Goal: Task Accomplishment & Management: Use online tool/utility

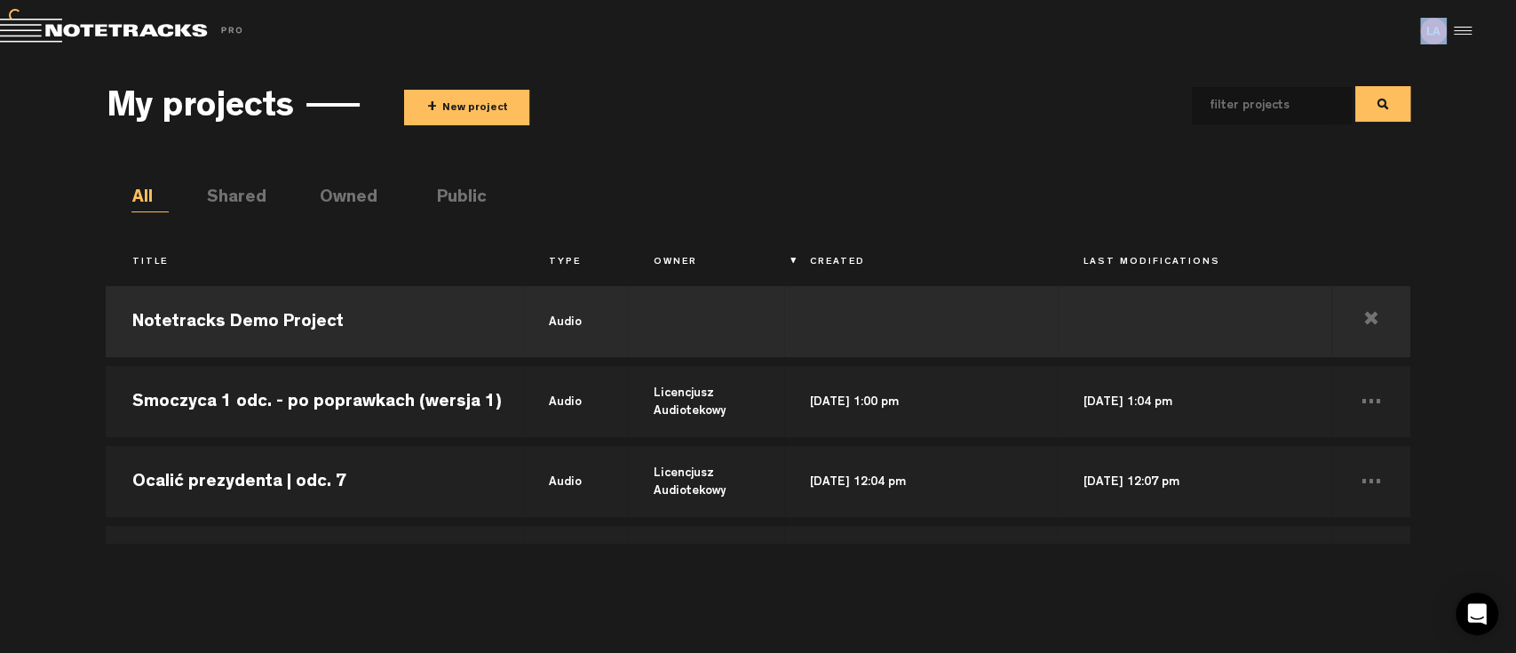
drag, startPoint x: 783, startPoint y: 53, endPoint x: 680, endPoint y: 159, distance: 147.6
click at [680, 0] on div "X Your screen size is currently not optimal for this view. X Exit Project Share…" at bounding box center [758, 0] width 1516 height 0
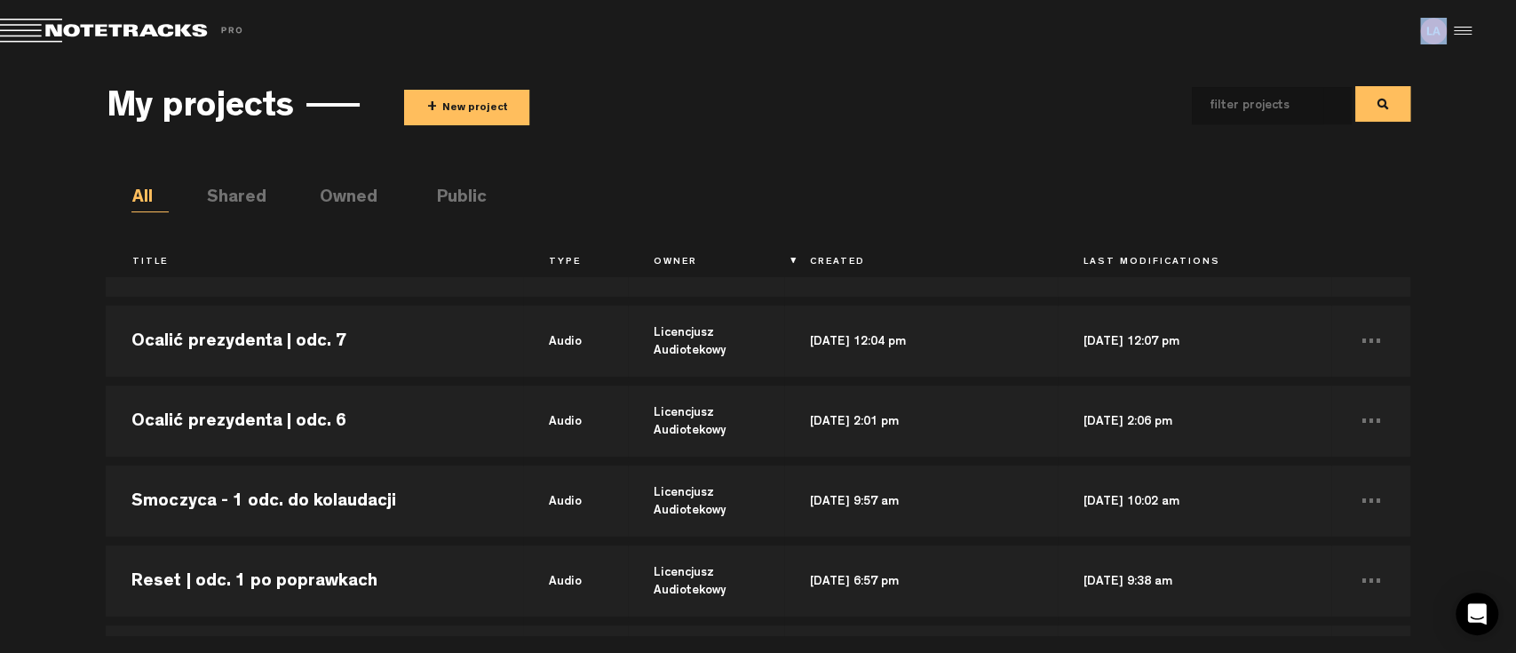
scroll to position [197, 0]
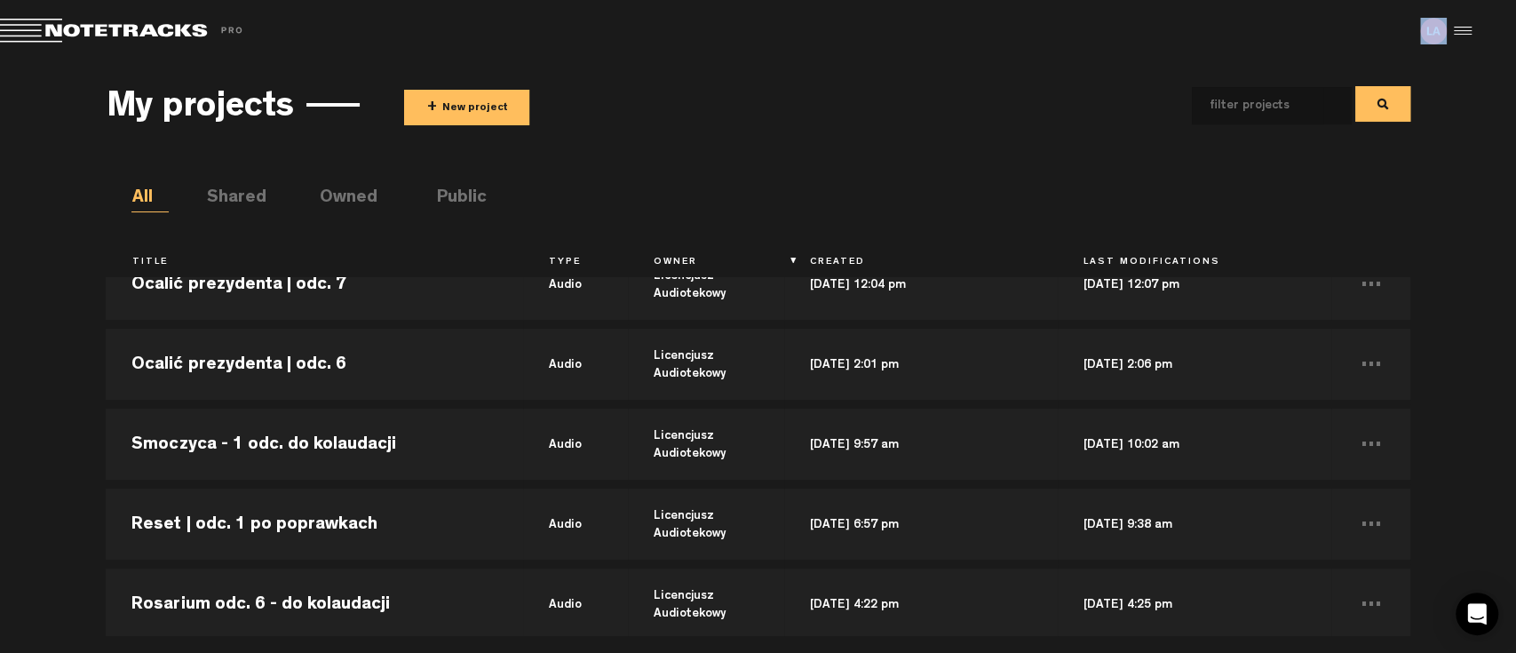
click at [1374, 109] on button at bounding box center [1383, 104] width 55 height 36
click at [1292, 109] on input "text" at bounding box center [1257, 105] width 131 height 37
type input "rosarium"
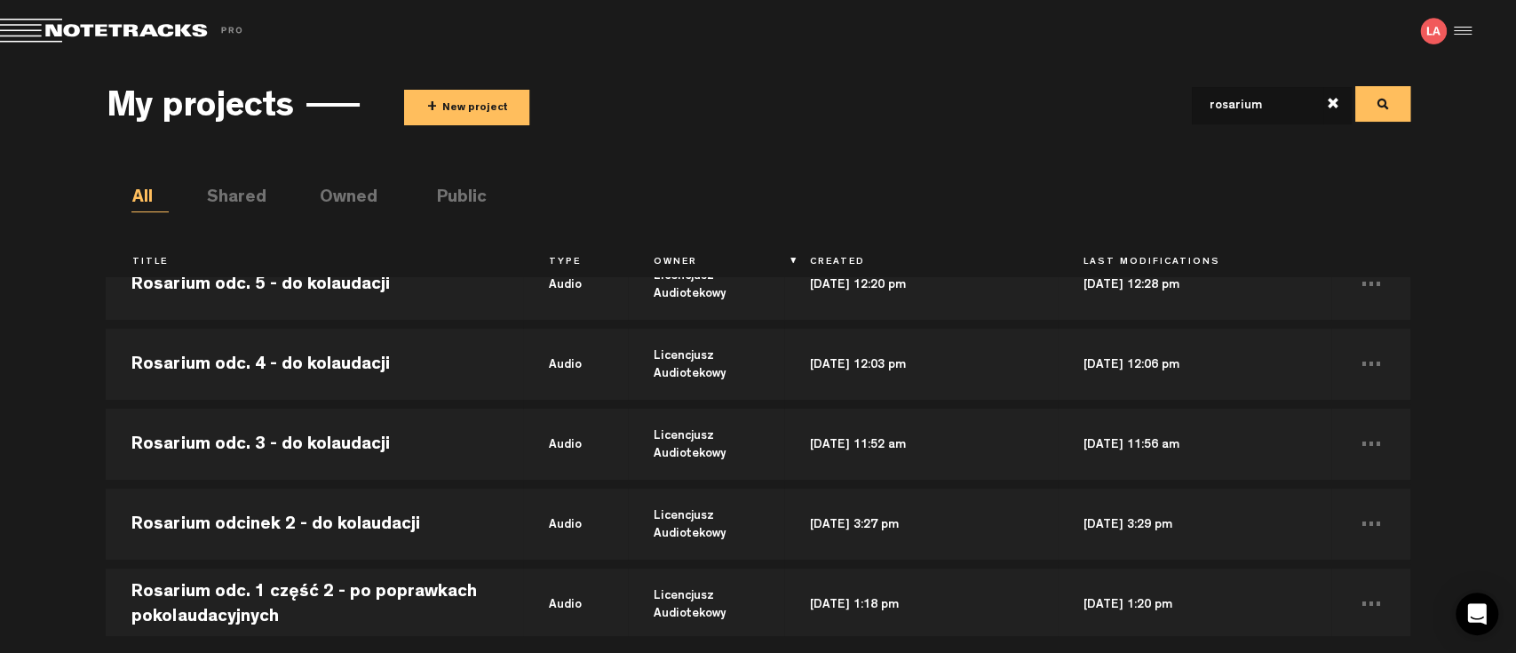
click at [1372, 97] on button at bounding box center [1383, 104] width 55 height 36
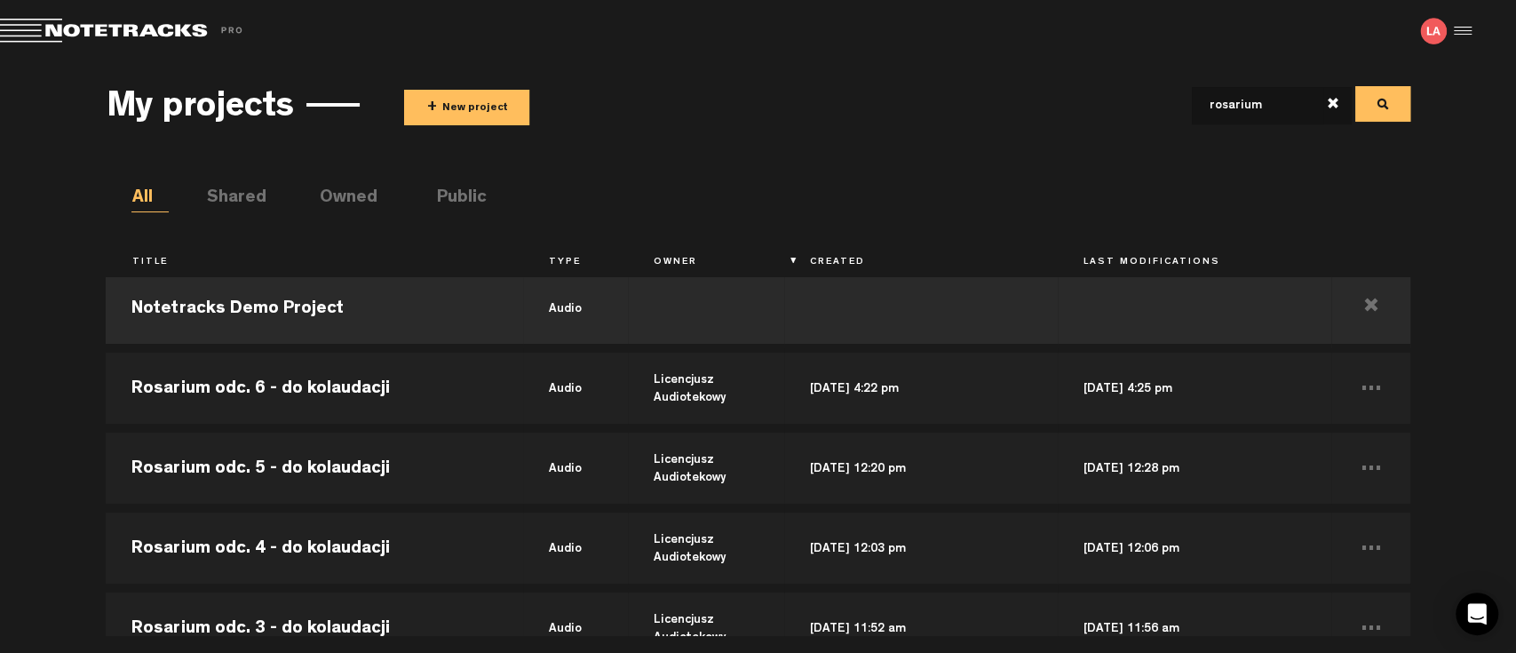
scroll to position [0, 0]
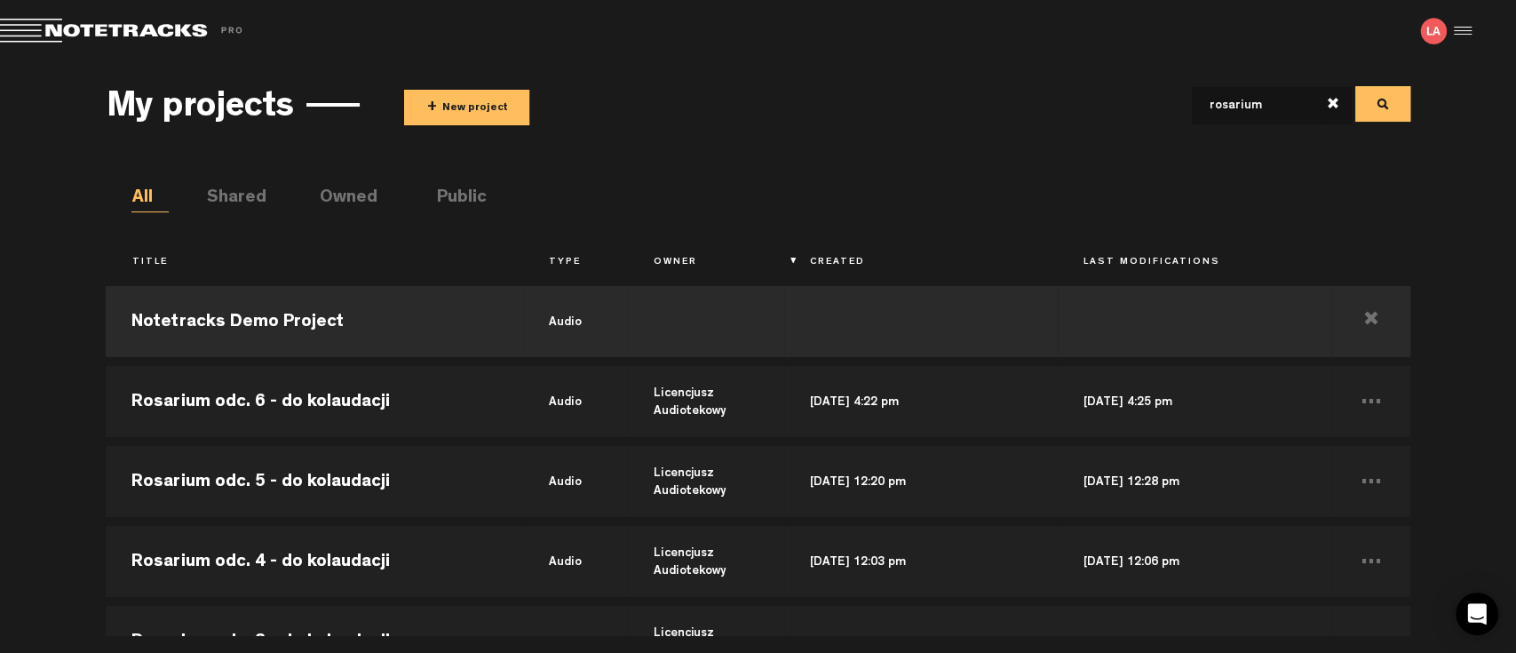
click at [463, 109] on button "+ New project" at bounding box center [466, 108] width 125 height 36
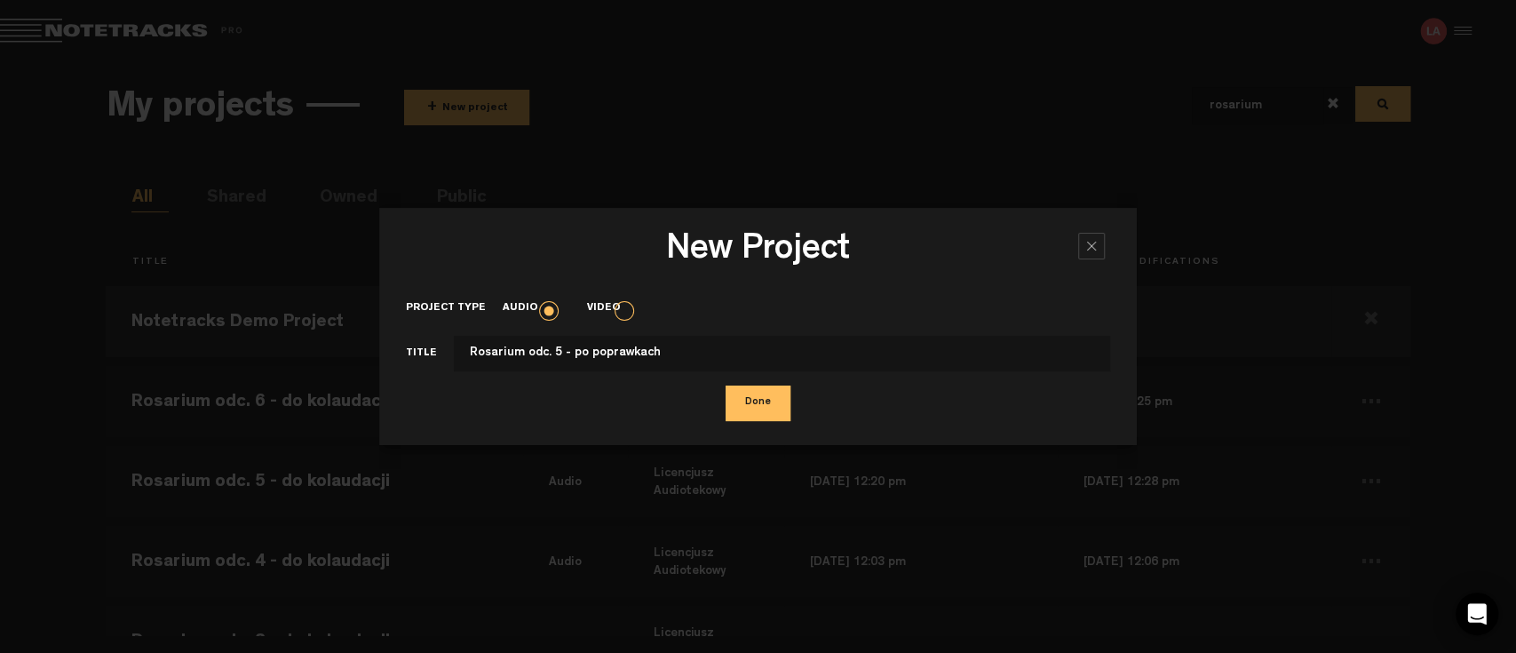
type input "Rosarium odc. 5 - po poprawkach"
click at [772, 407] on button "Done" at bounding box center [758, 404] width 65 height 36
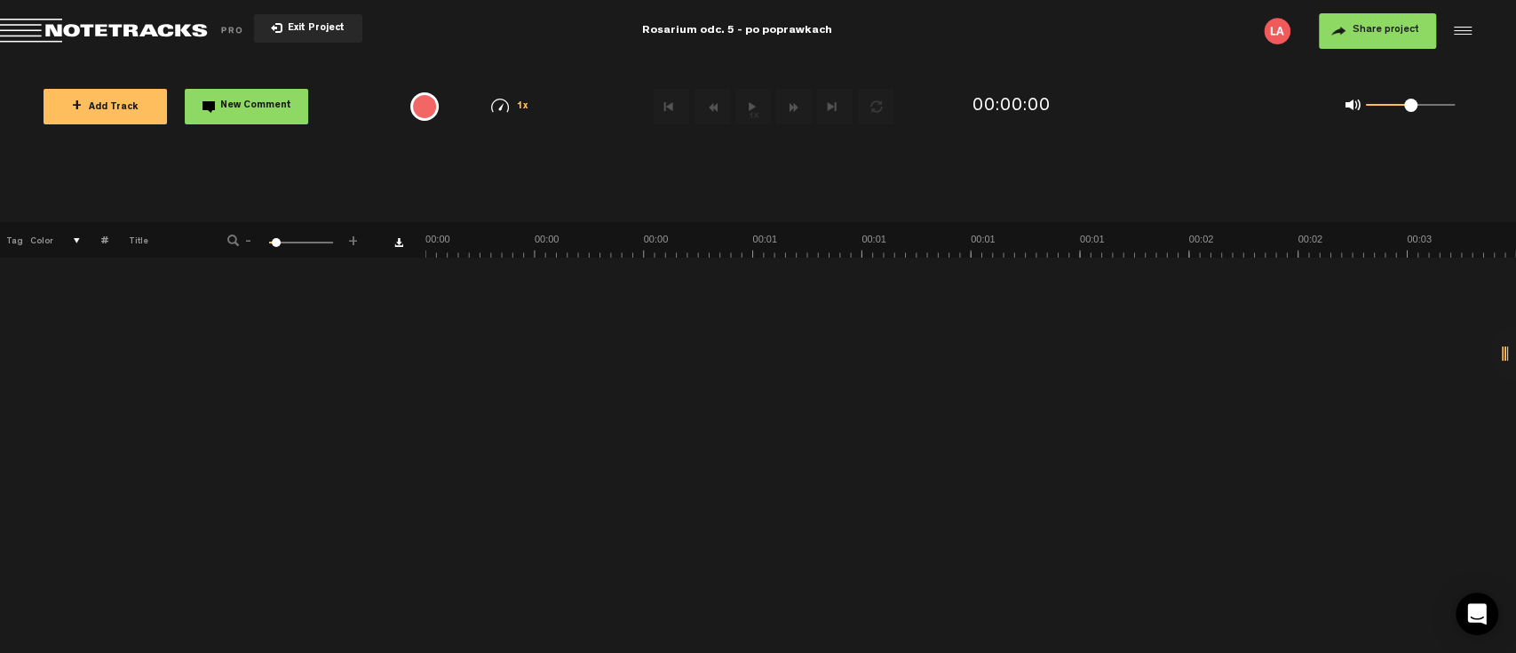
click at [132, 112] on button "+ Add Track" at bounding box center [105, 107] width 123 height 36
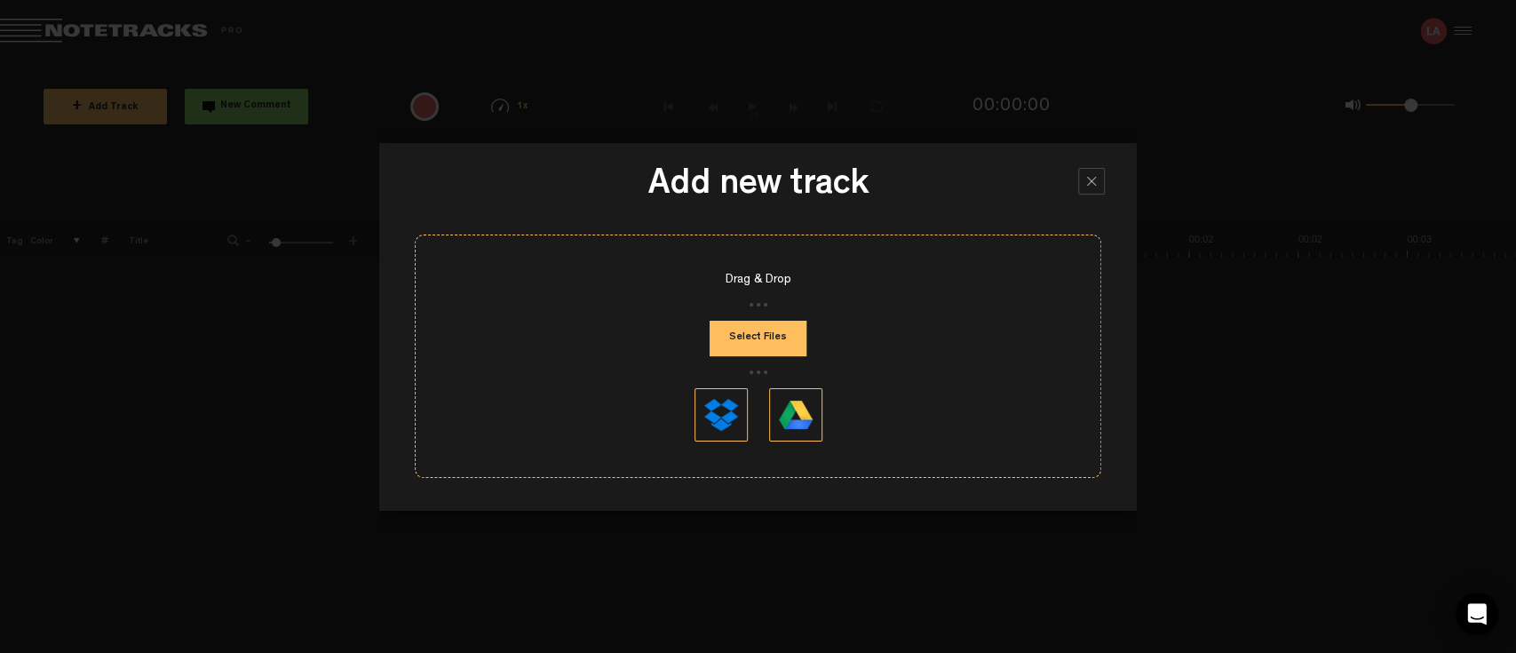
click at [757, 329] on button "Select Files" at bounding box center [758, 339] width 97 height 36
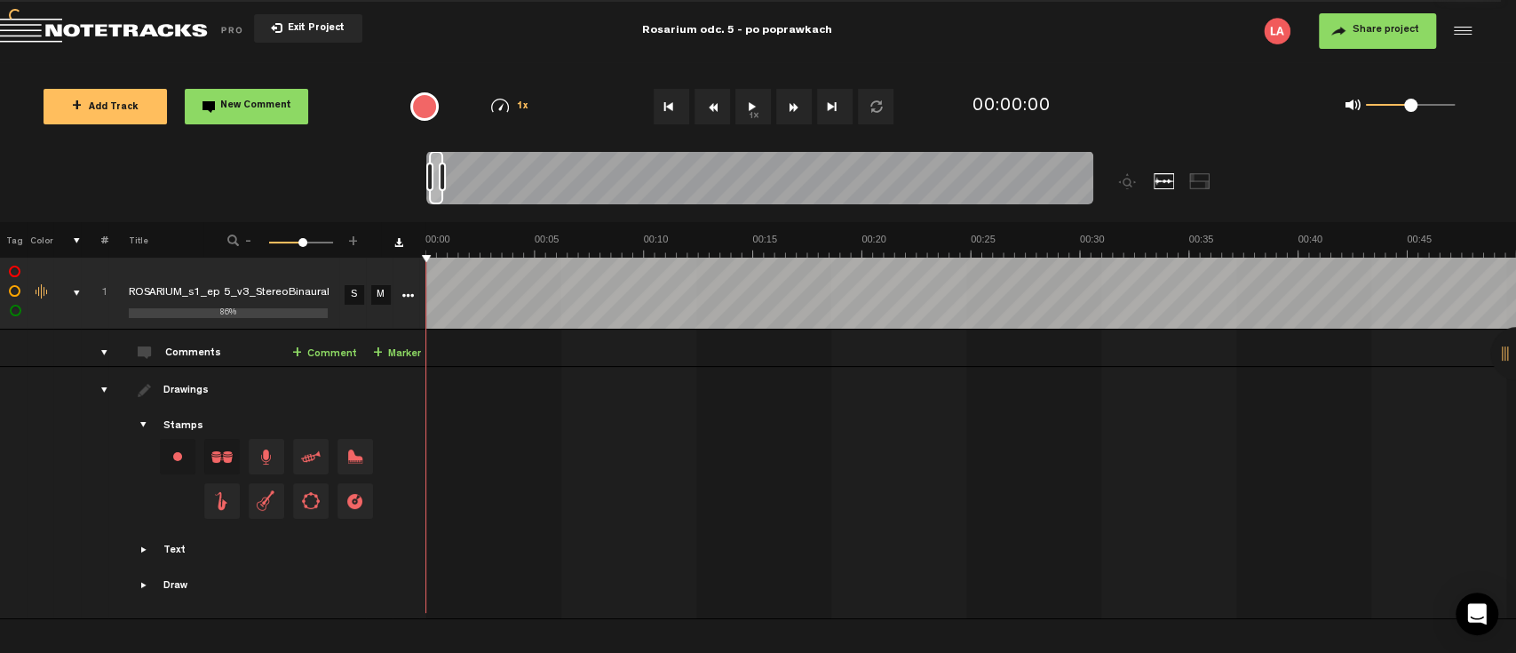
click at [765, 103] on button "1x" at bounding box center [754, 107] width 36 height 36
click at [754, 107] on button "1x" at bounding box center [754, 107] width 36 height 36
click at [337, 32] on span "Exit Project" at bounding box center [313, 29] width 62 height 10
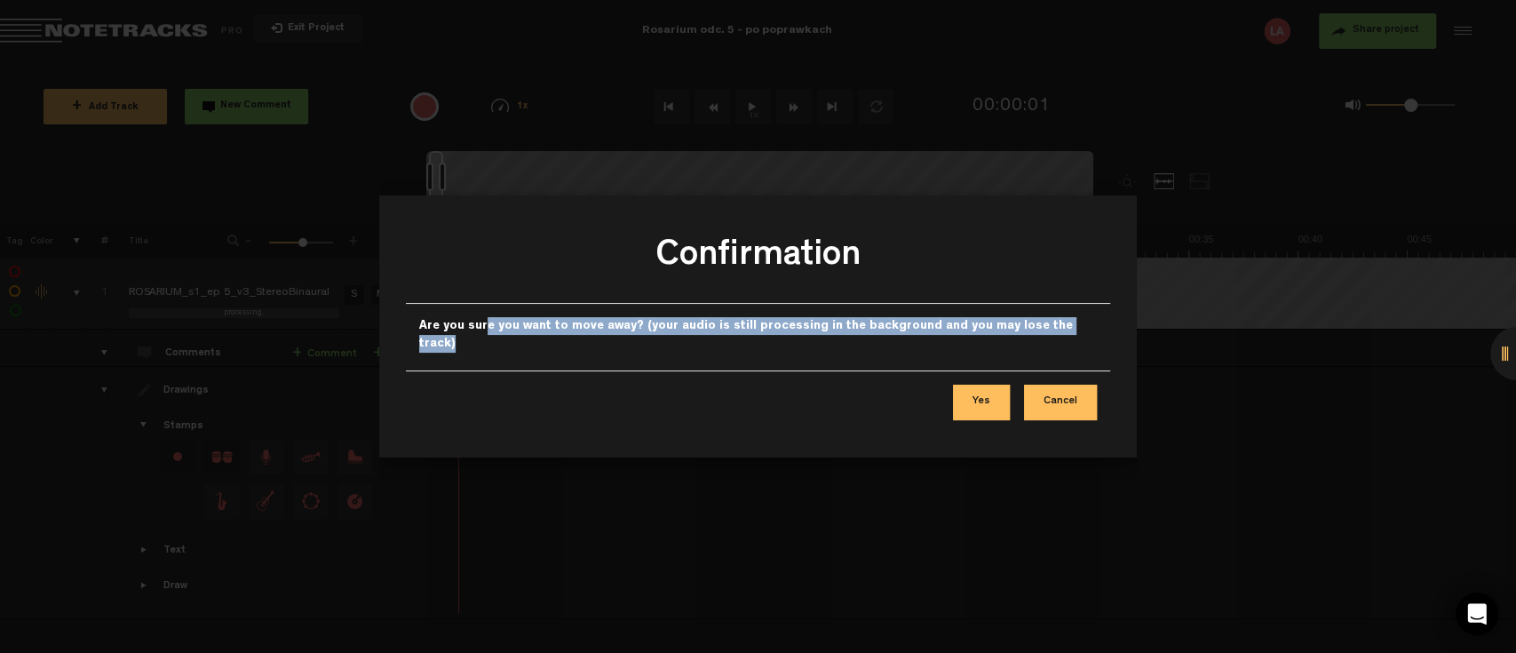
drag, startPoint x: 481, startPoint y: 329, endPoint x: 661, endPoint y: 348, distance: 180.5
click at [661, 348] on div "Are you sure you want to move away? (your audio is still processing in the back…" at bounding box center [758, 337] width 705 height 67
click at [700, 342] on label "Are you sure you want to move away? (your audio is still processing in the back…" at bounding box center [758, 335] width 679 height 36
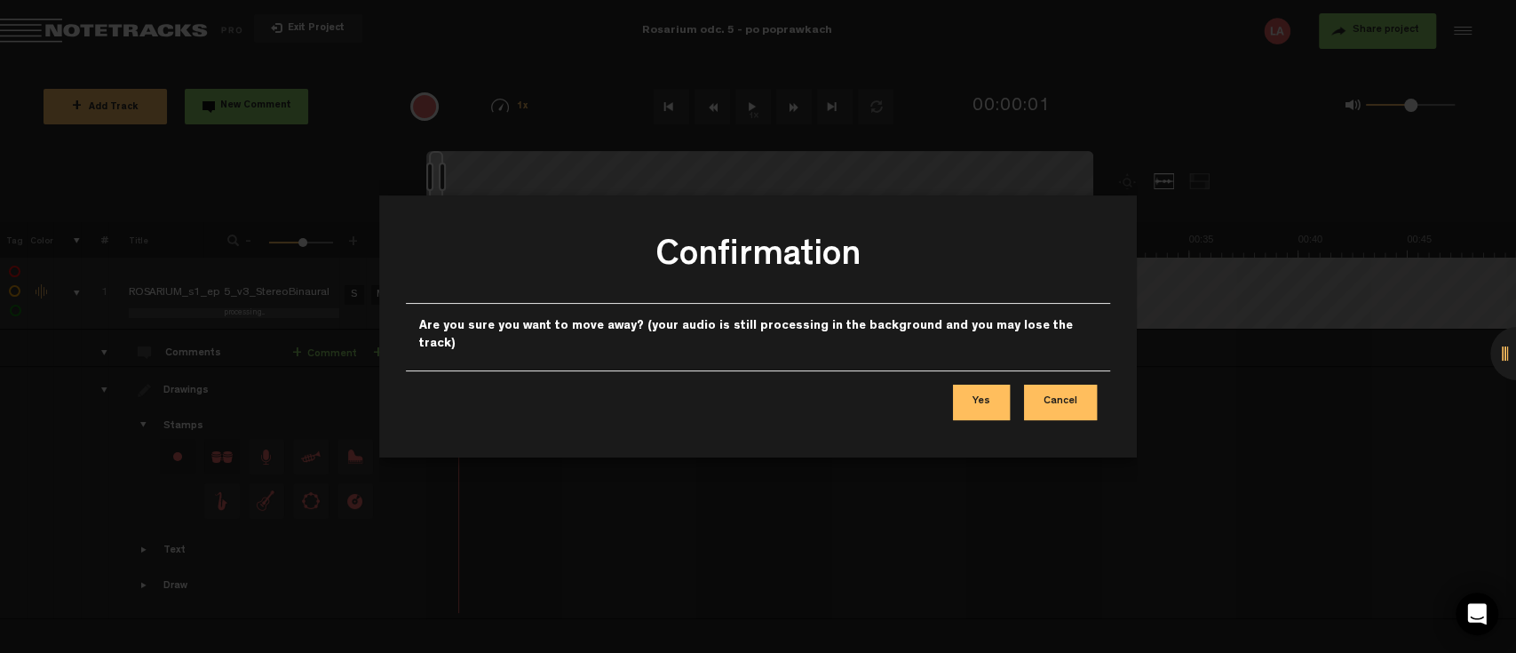
click at [1070, 392] on button "Cancel" at bounding box center [1060, 403] width 73 height 36
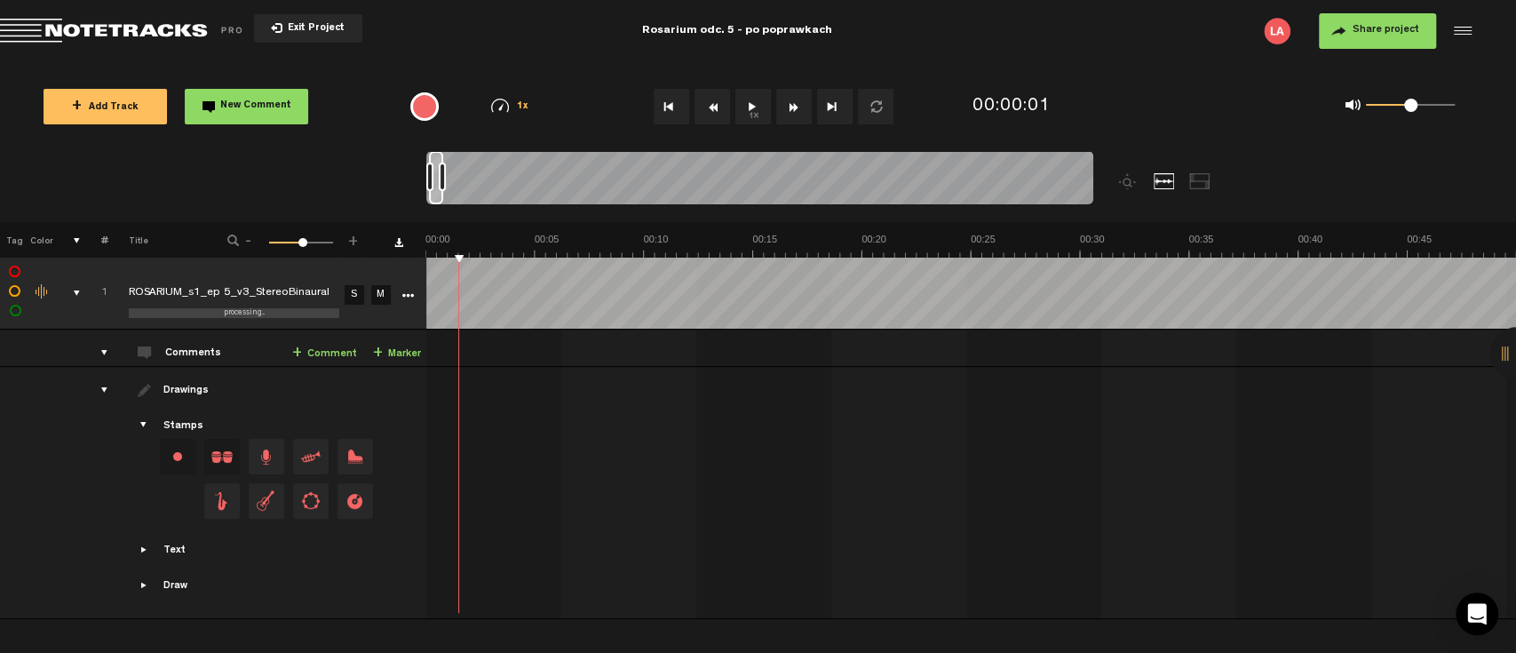
click at [757, 102] on button "1x" at bounding box center [754, 107] width 36 height 36
click at [753, 102] on button "1x" at bounding box center [754, 107] width 36 height 36
click at [314, 33] on span "Exit Project" at bounding box center [313, 29] width 62 height 10
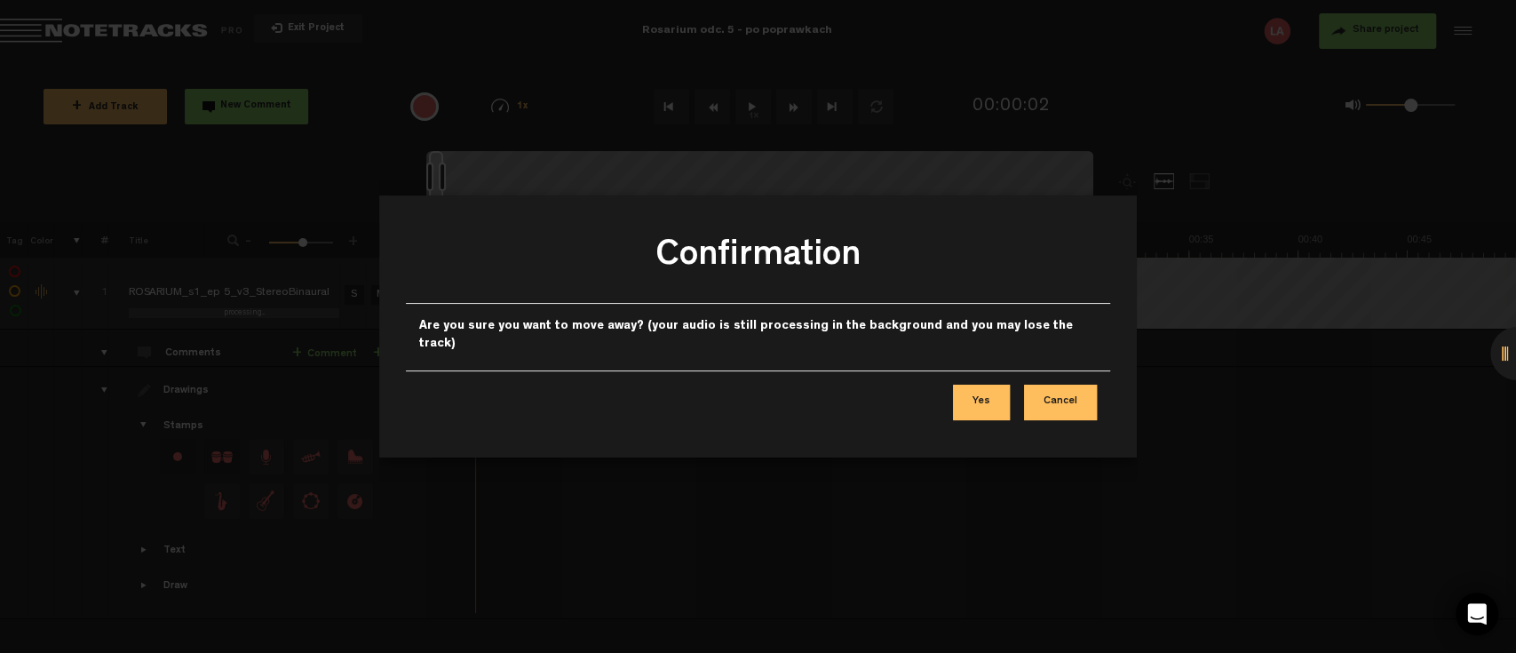
click at [611, 22] on div "Confirmation Are you sure you want to move away? (your audio is still processin…" at bounding box center [758, 326] width 759 height 653
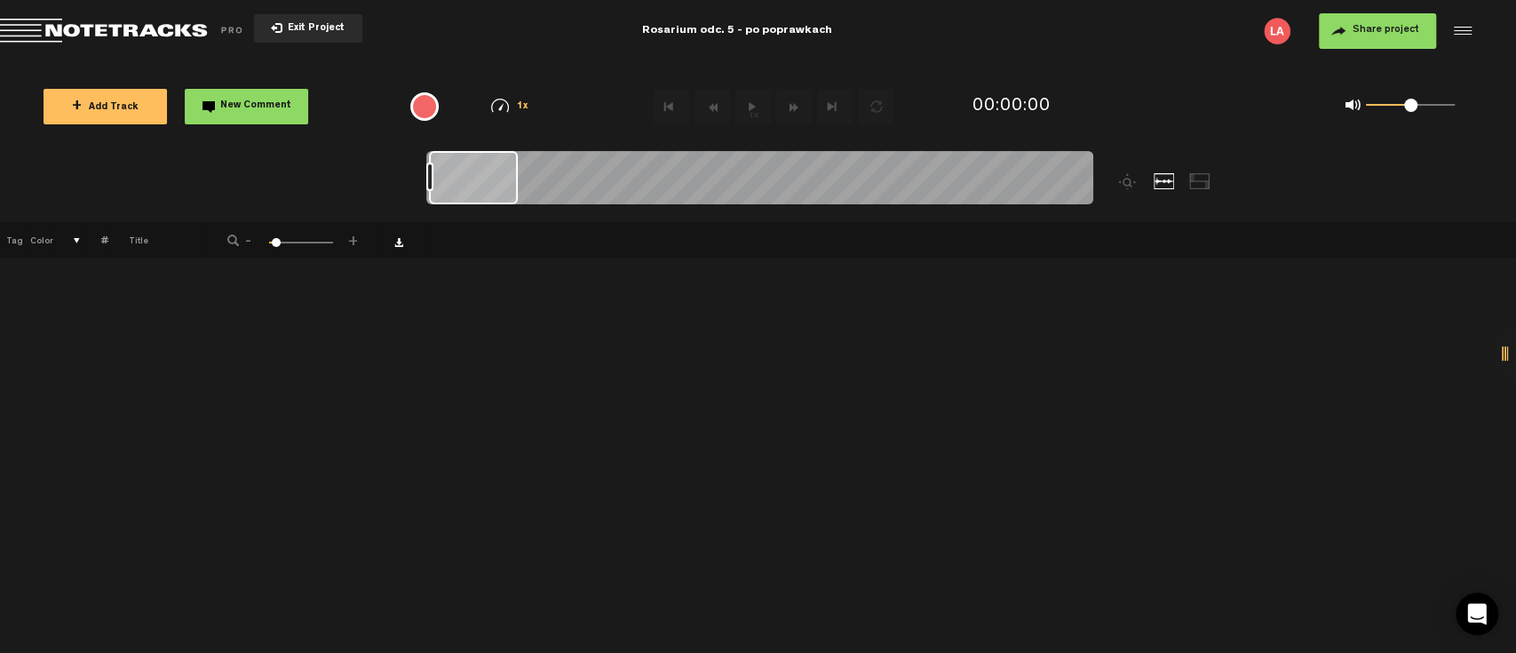
click at [279, 36] on button "Exit Project" at bounding box center [308, 28] width 108 height 28
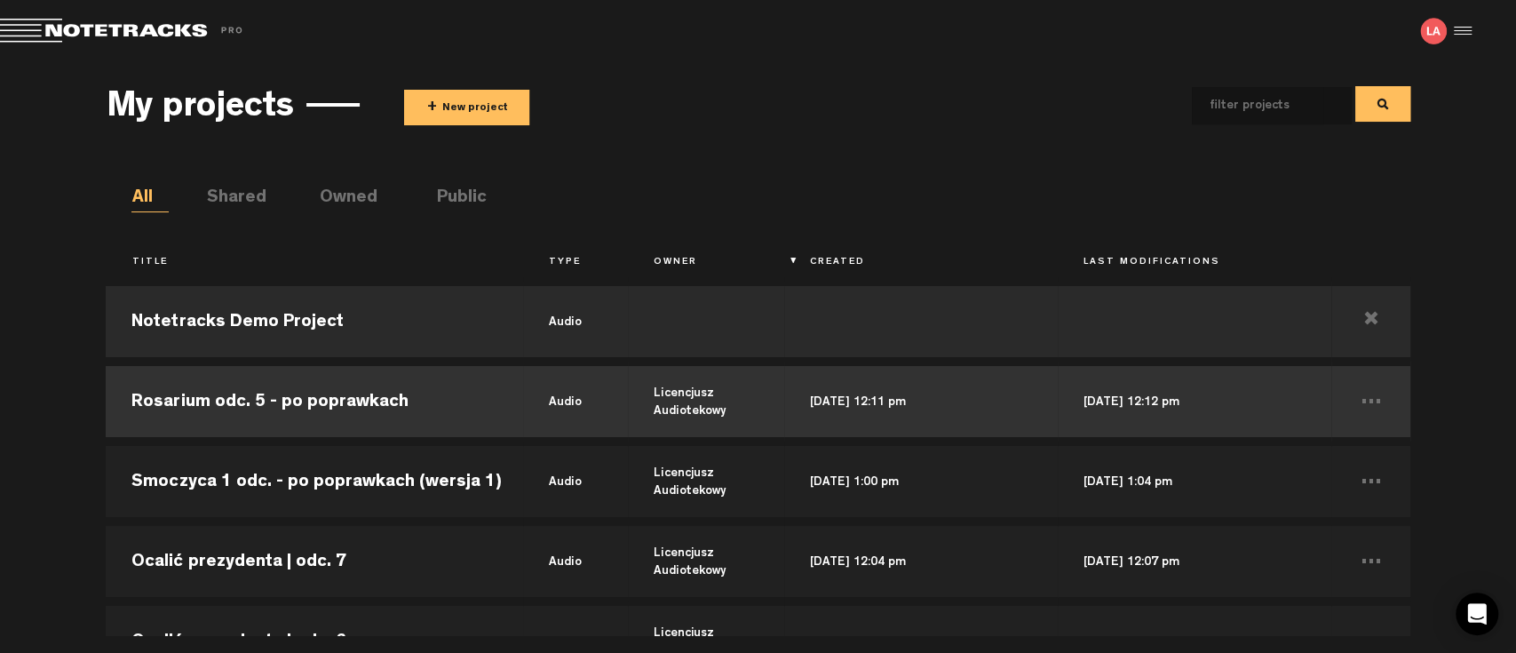
click at [346, 410] on td "Rosarium odc. 5 - po poprawkach" at bounding box center [315, 402] width 418 height 80
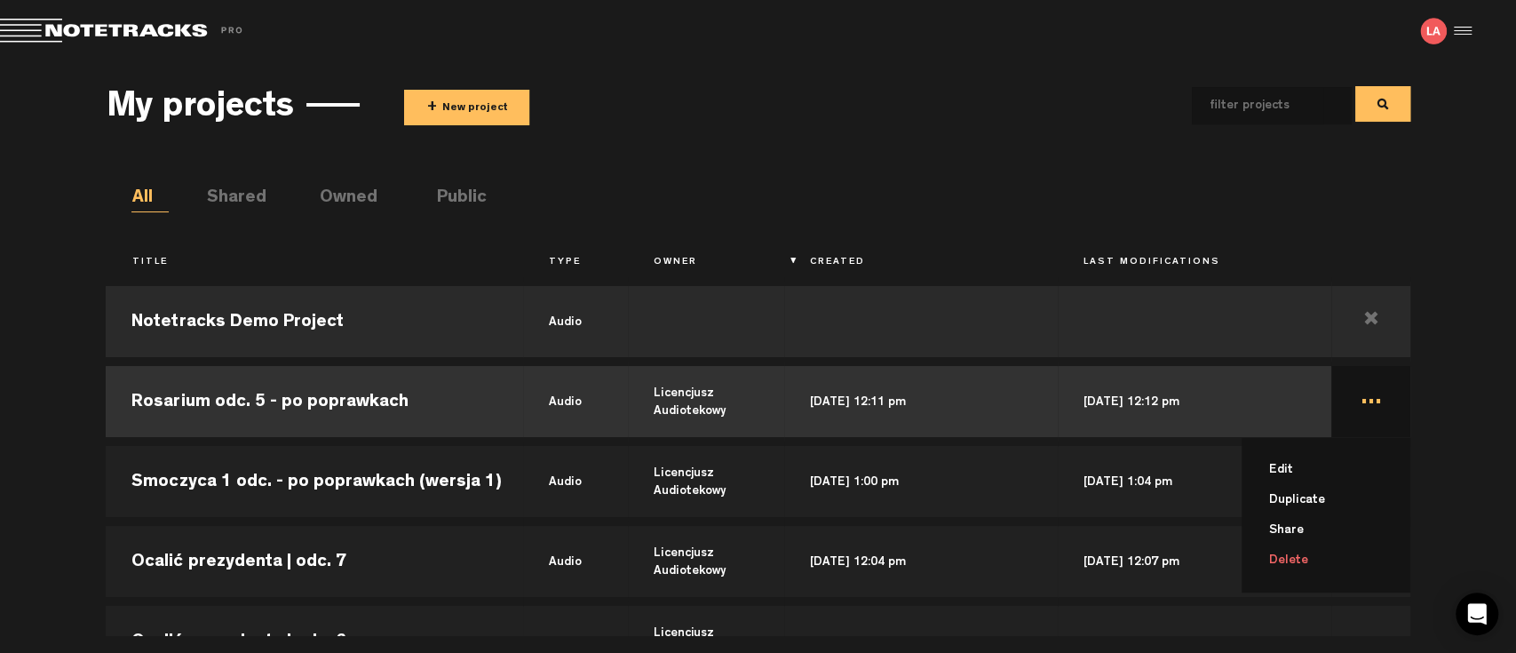
click at [1357, 397] on td "... Edit Duplicate Share Delete" at bounding box center [1371, 402] width 78 height 80
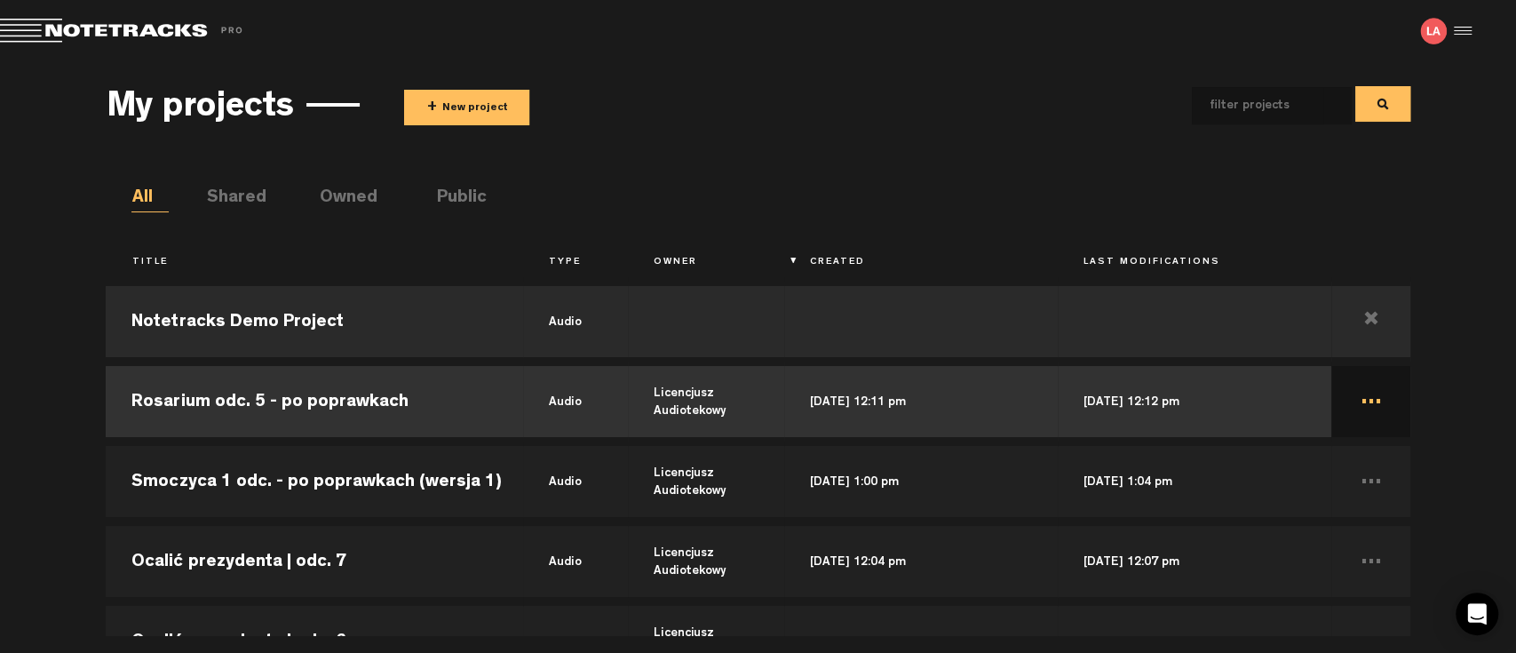
click at [1364, 403] on td "..." at bounding box center [1371, 402] width 78 height 80
drag, startPoint x: 405, startPoint y: 393, endPoint x: 426, endPoint y: 405, distance: 24.7
click at [405, 394] on td "Rosarium odc. 5 - po poprawkach" at bounding box center [315, 402] width 418 height 80
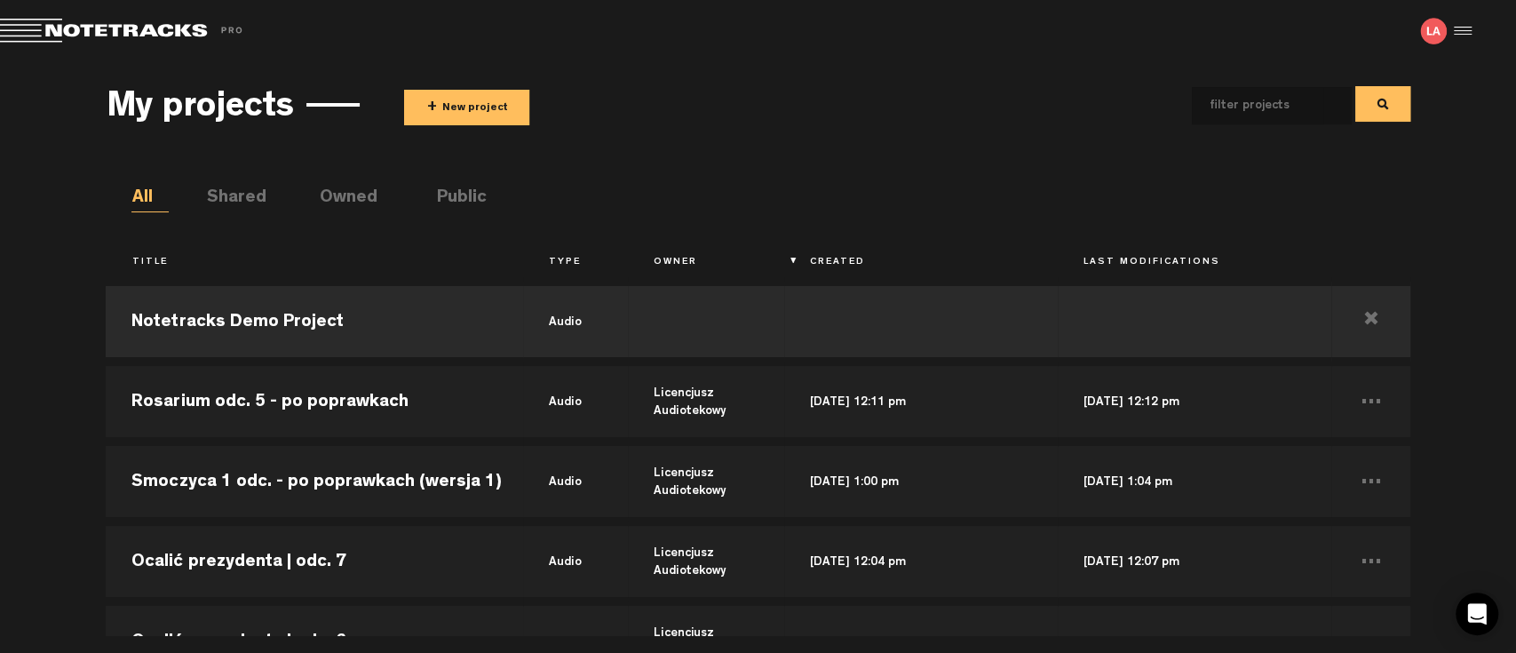
click at [453, 115] on button "+ New project" at bounding box center [466, 108] width 125 height 36
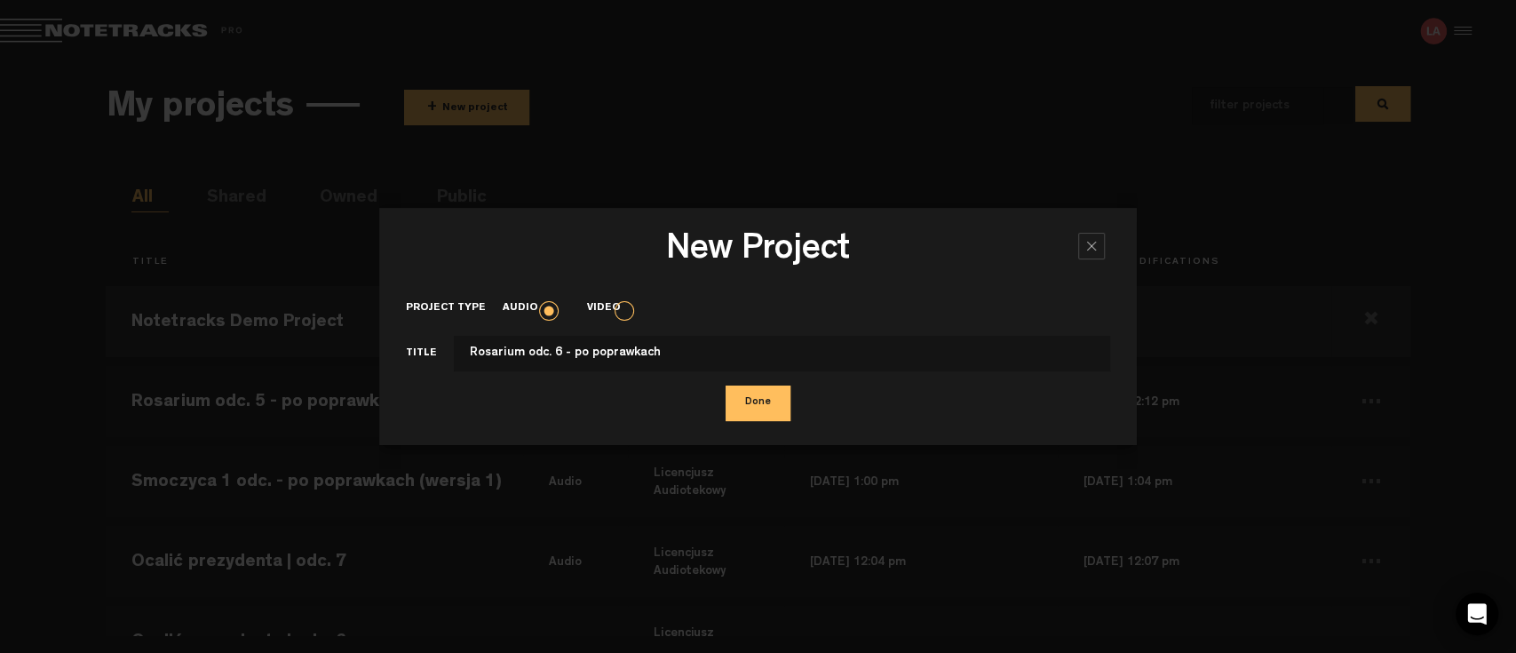
type input "Rosarium odc. 6 - po poprawkach"
click at [773, 409] on button "Done" at bounding box center [758, 404] width 65 height 36
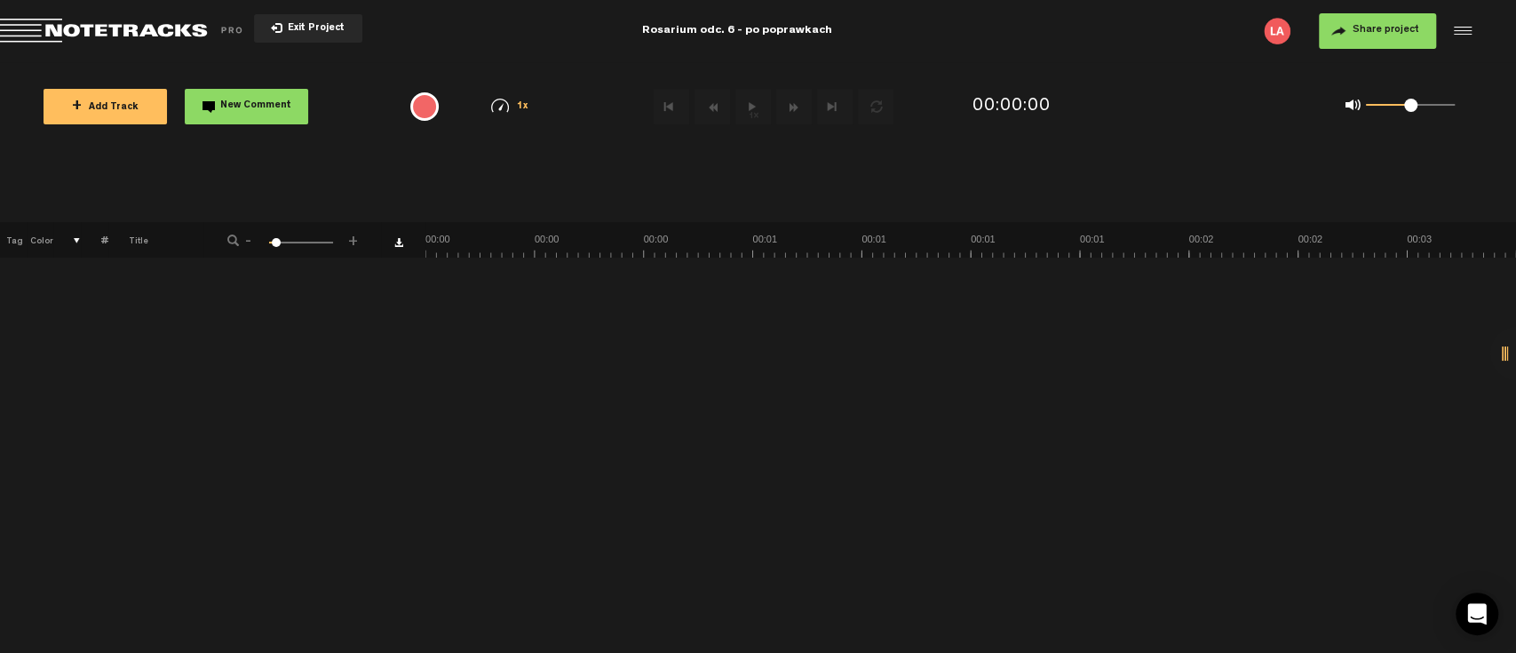
click at [141, 98] on button "+ Add Track" at bounding box center [105, 107] width 123 height 36
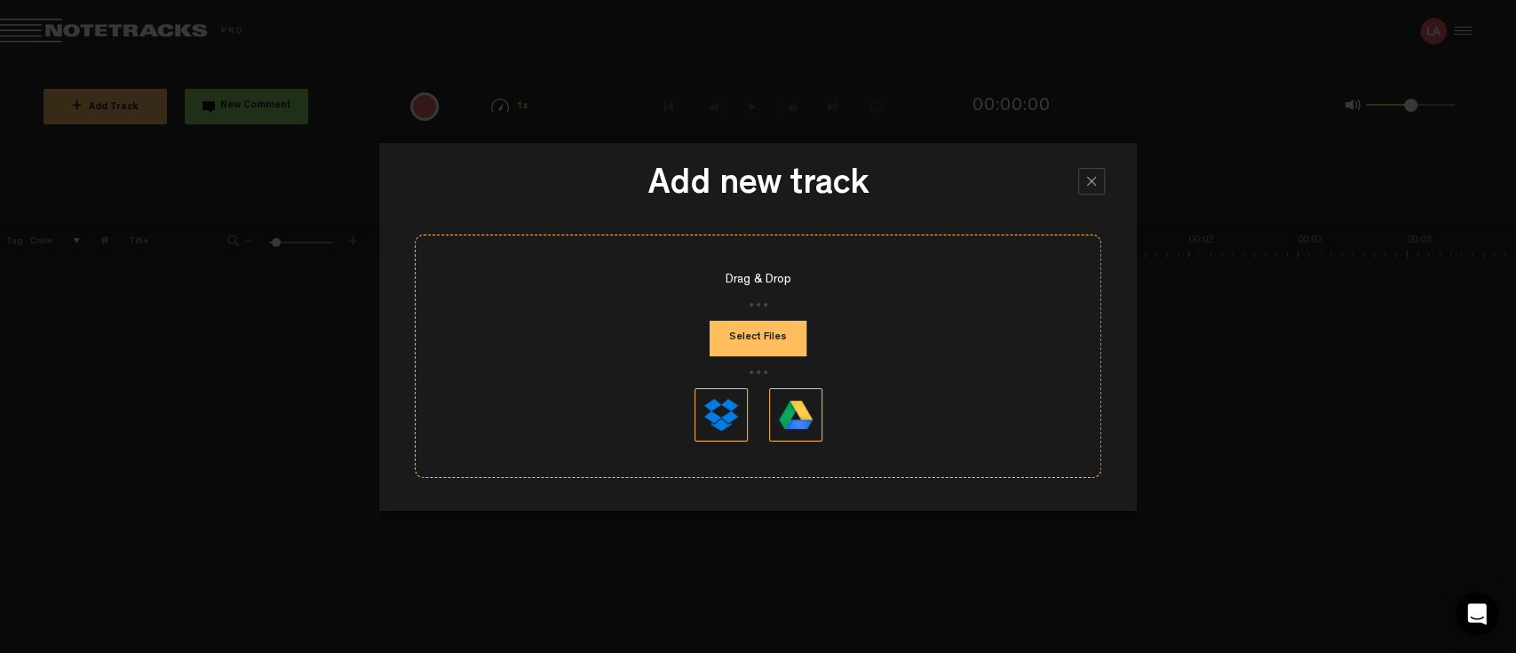
click at [769, 329] on button "Select Files" at bounding box center [758, 339] width 97 height 36
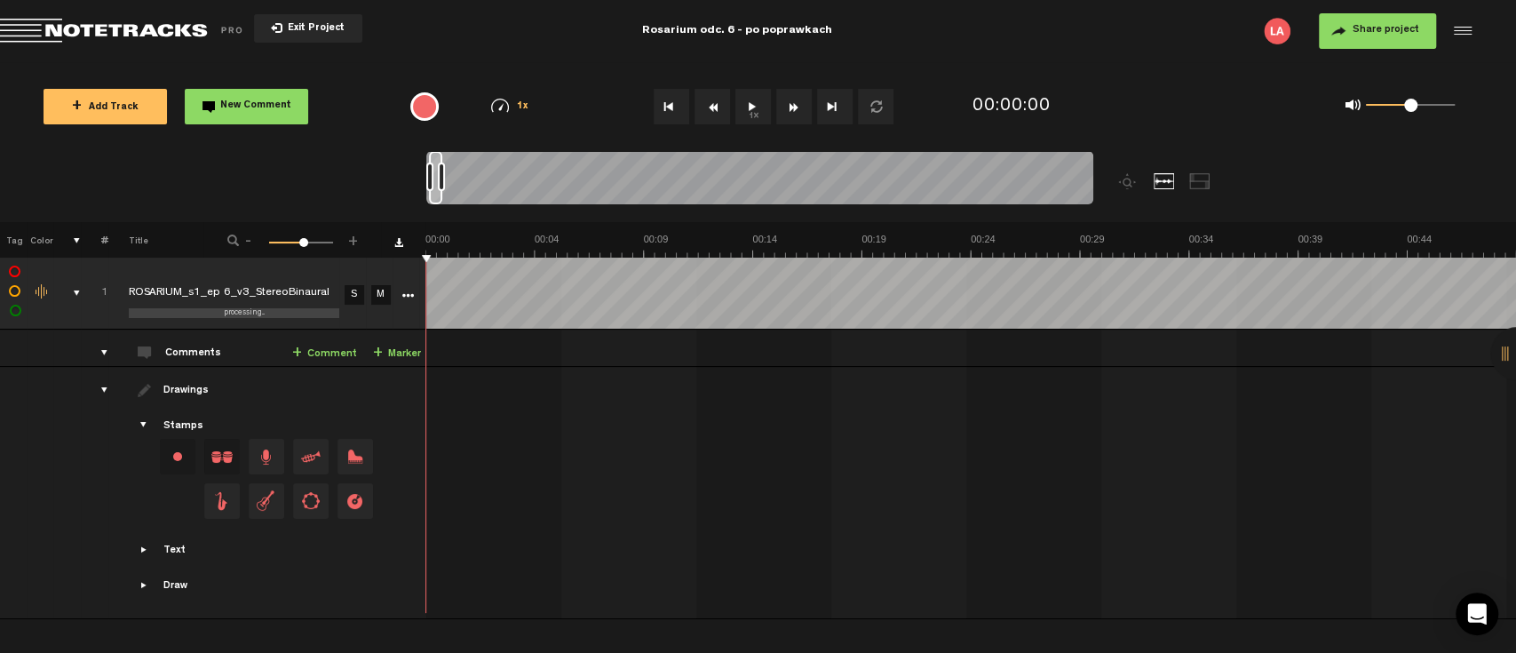
click at [756, 103] on button "1x" at bounding box center [754, 107] width 36 height 36
click at [746, 104] on button "1x" at bounding box center [754, 107] width 36 height 36
click at [320, 24] on span "Exit Project" at bounding box center [313, 29] width 62 height 10
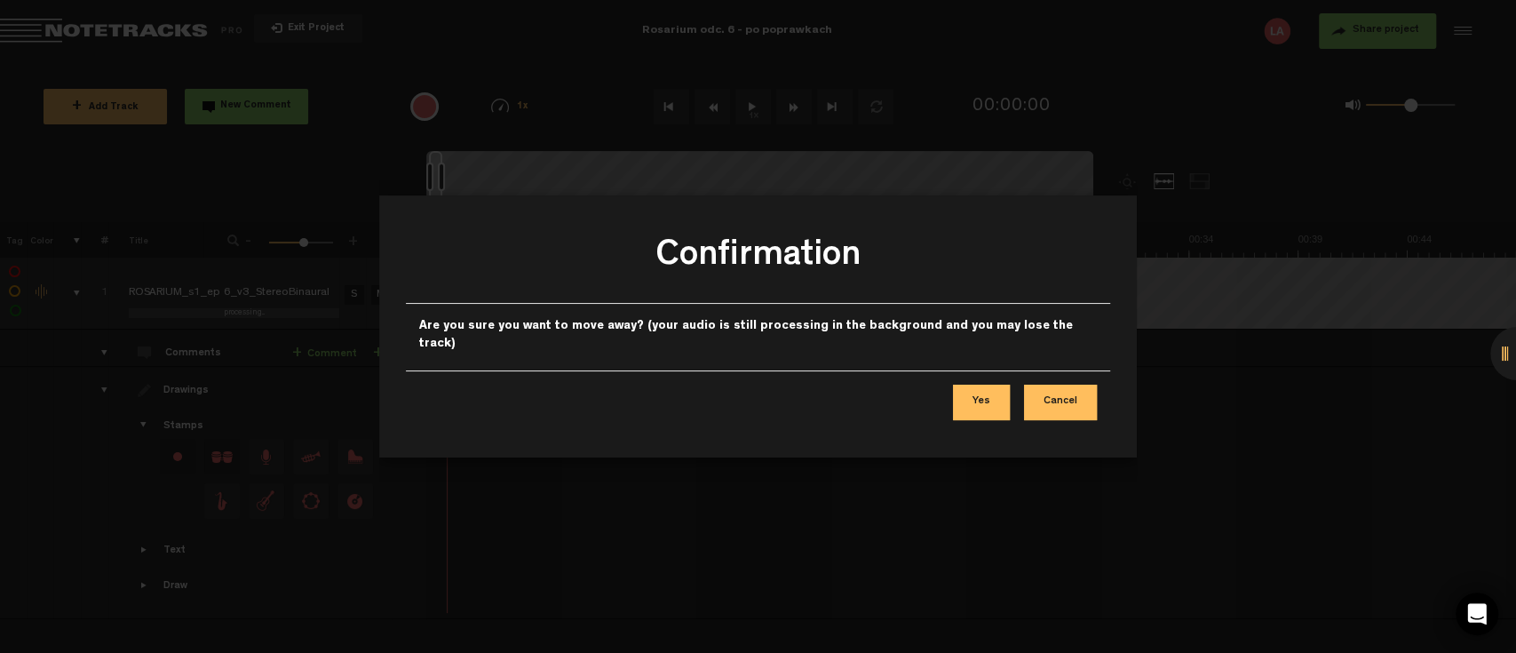
click at [1002, 390] on button "Yes" at bounding box center [981, 403] width 57 height 36
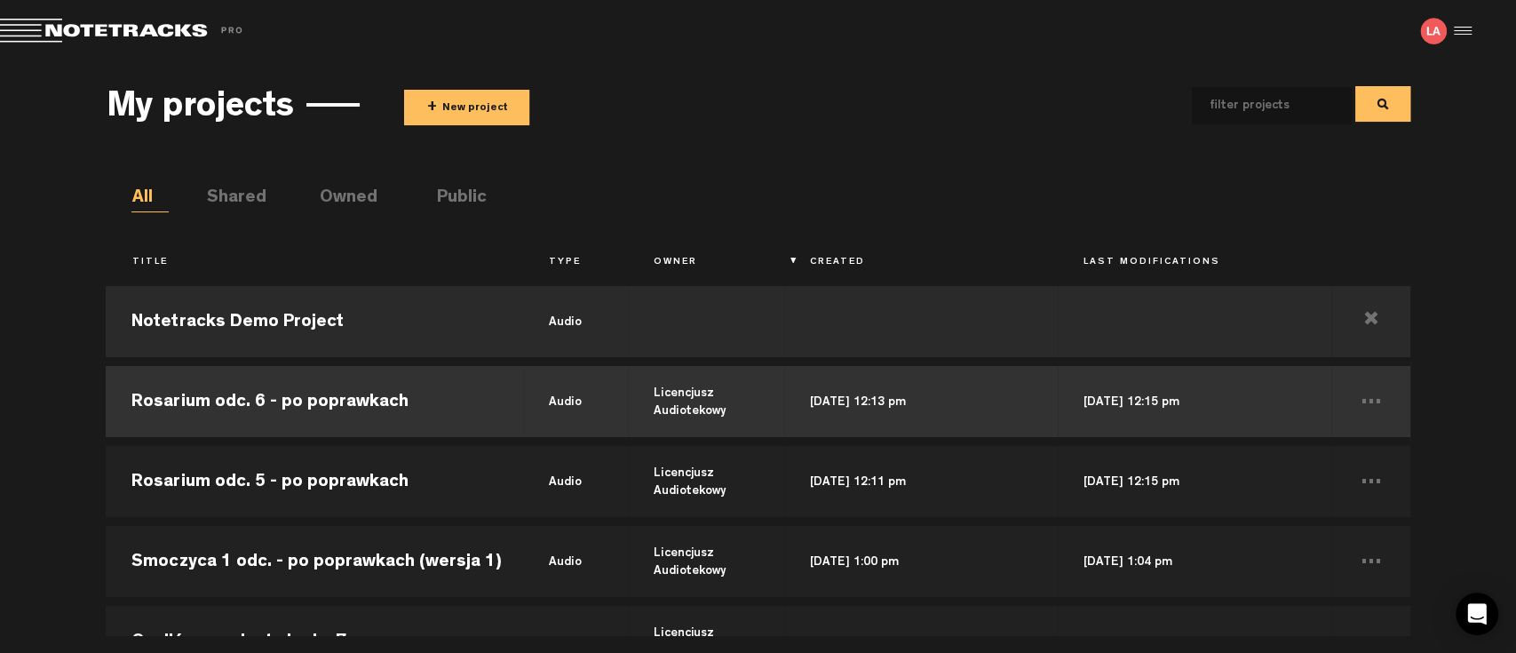
click at [368, 402] on td "Rosarium odc. 6 - po poprawkach" at bounding box center [315, 402] width 418 height 80
